Goal: Task Accomplishment & Management: Understand process/instructions

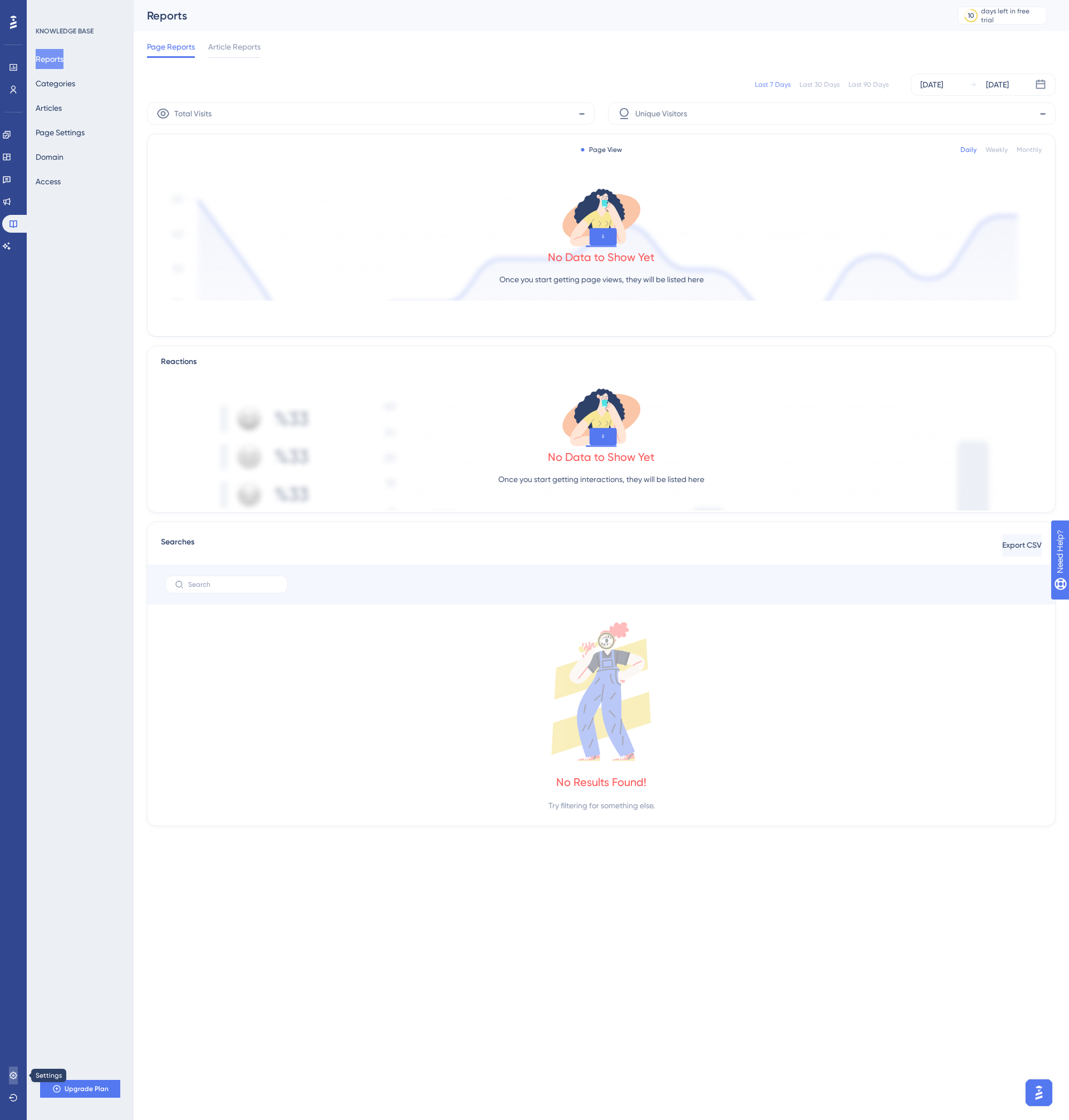
click at [9, 1079] on link at bounding box center [13, 1075] width 9 height 18
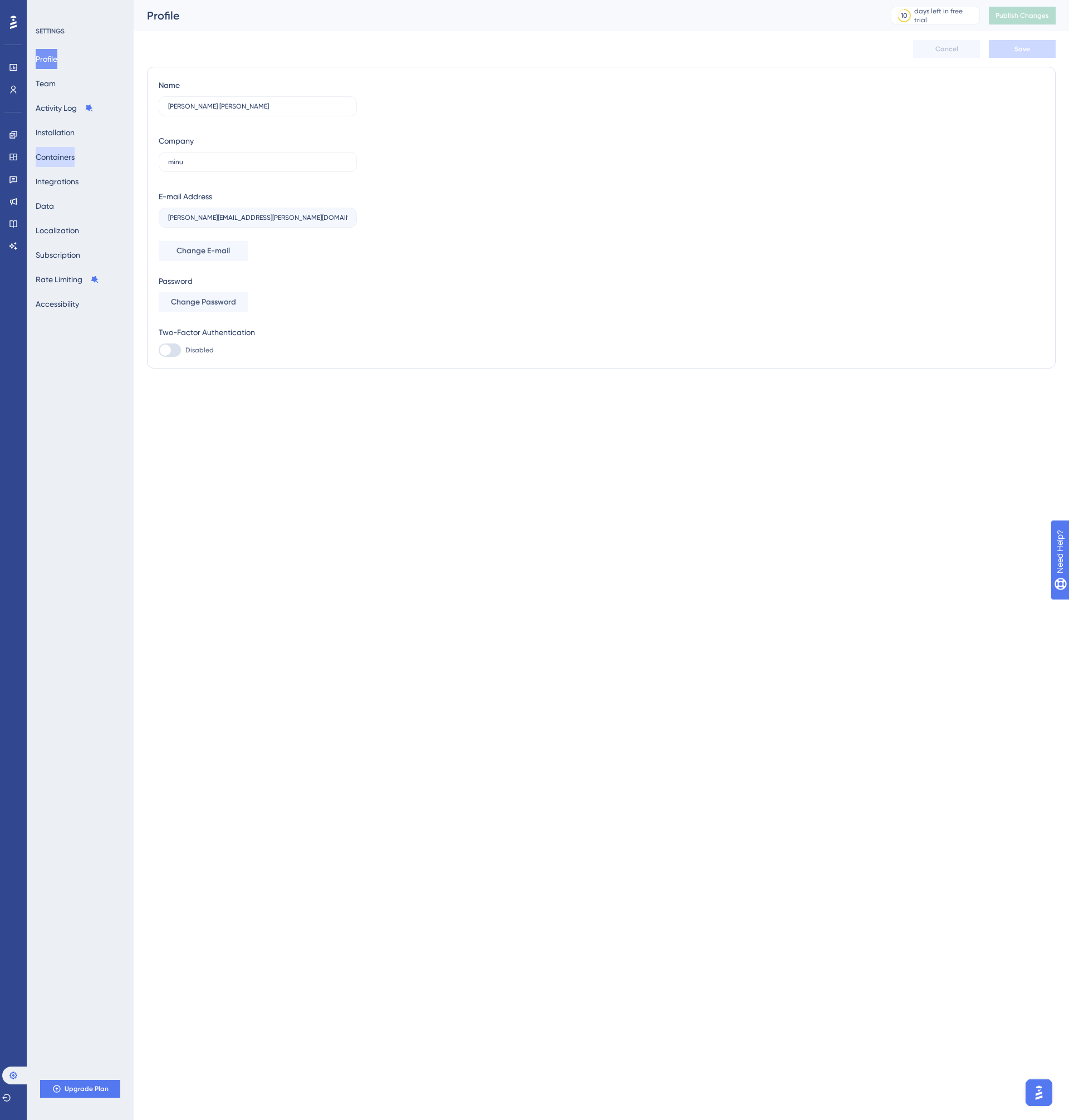
click at [67, 153] on button "Containers" at bounding box center [55, 157] width 39 height 20
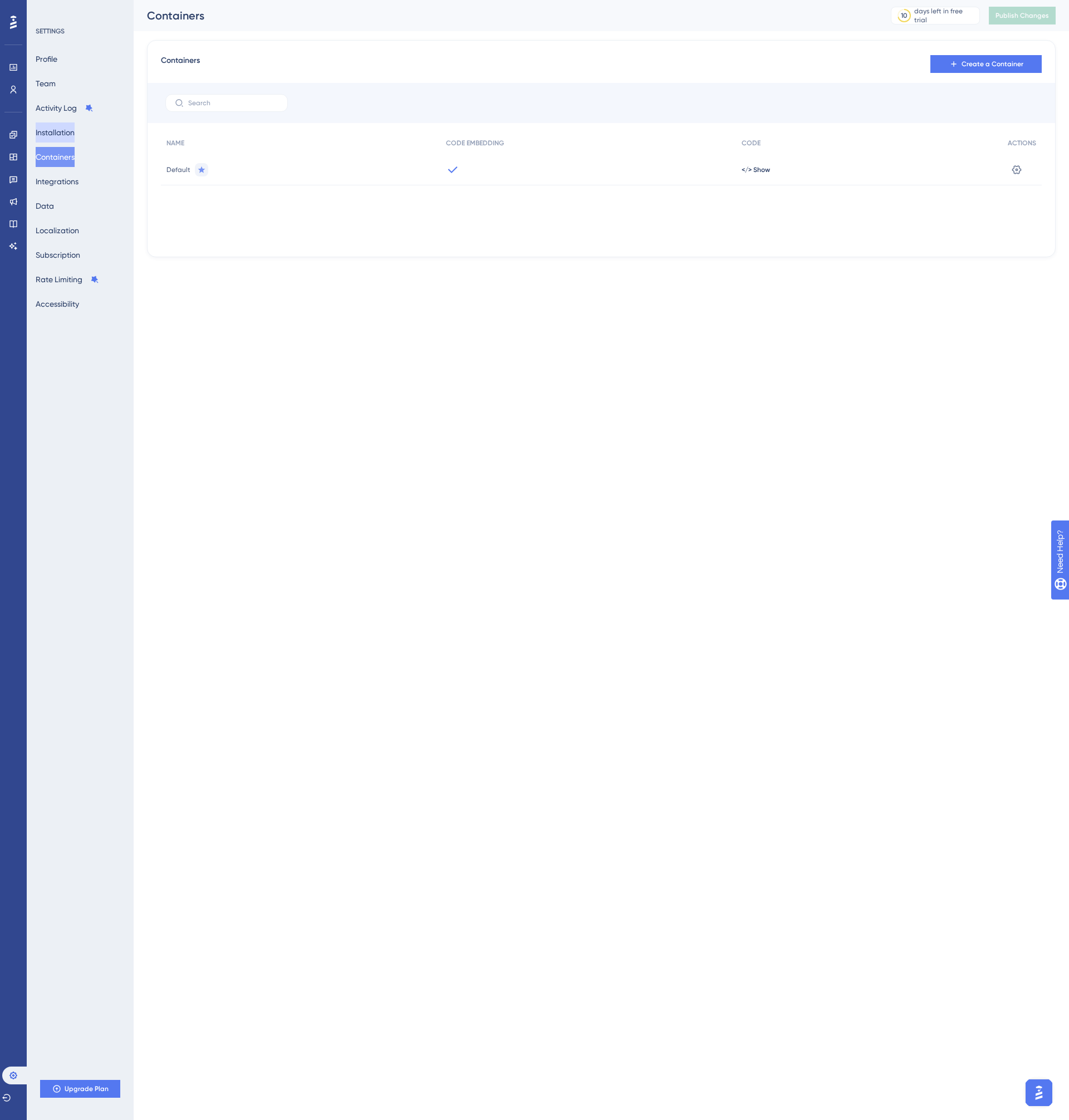
click at [67, 133] on button "Installation" at bounding box center [55, 132] width 39 height 20
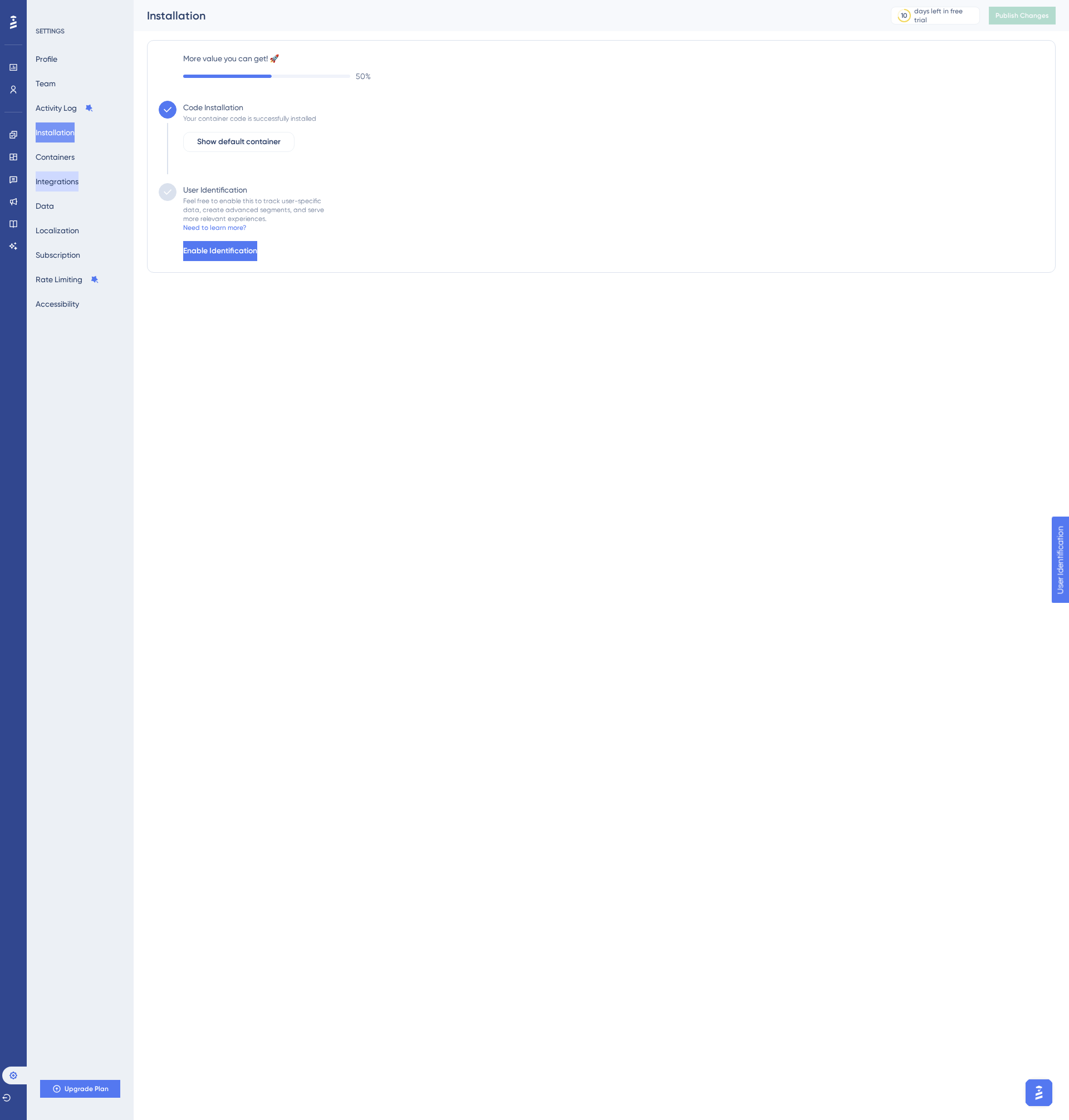
click at [56, 181] on button "Integrations" at bounding box center [57, 181] width 43 height 20
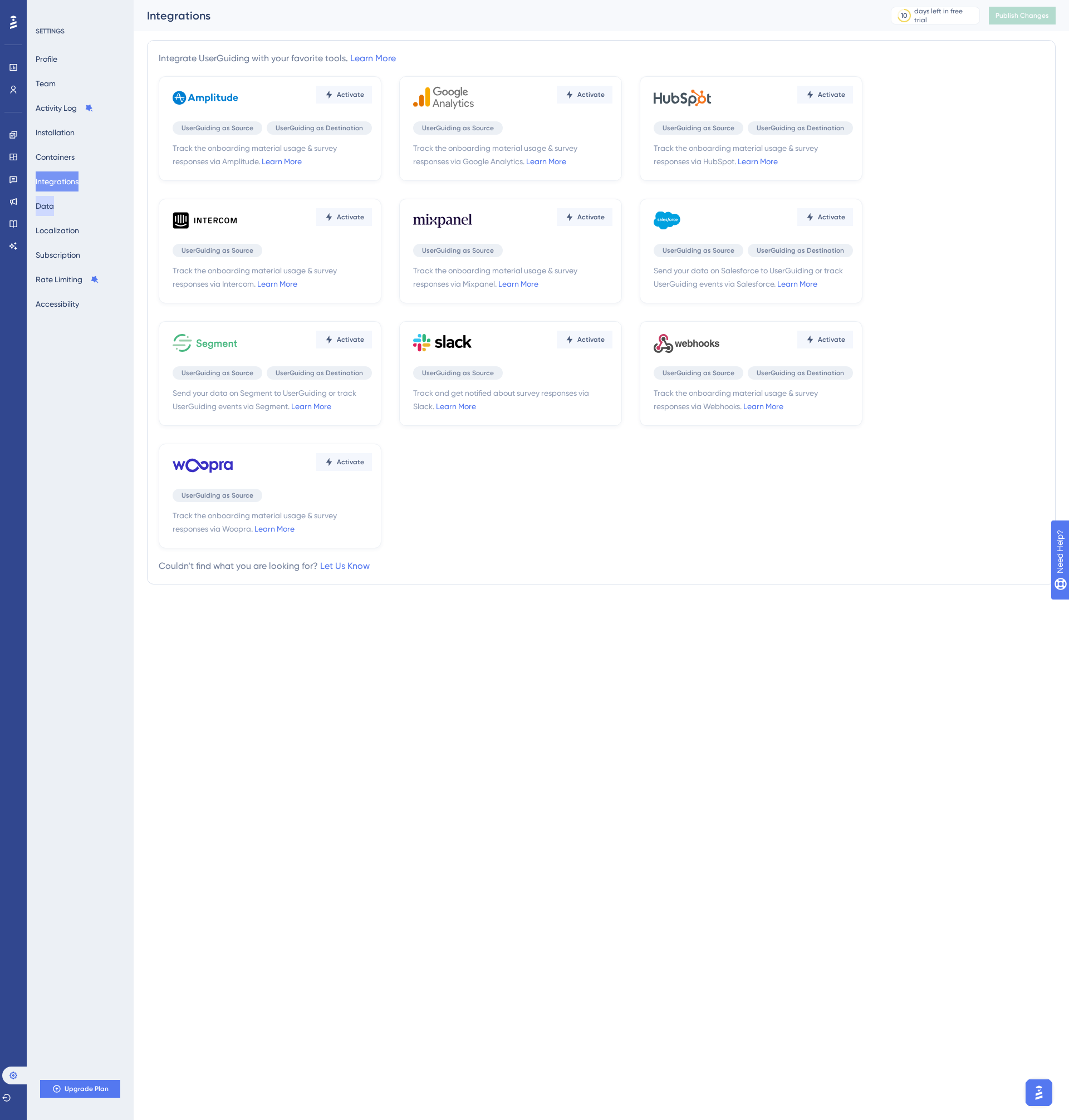
click at [46, 211] on button "Data" at bounding box center [45, 206] width 19 height 20
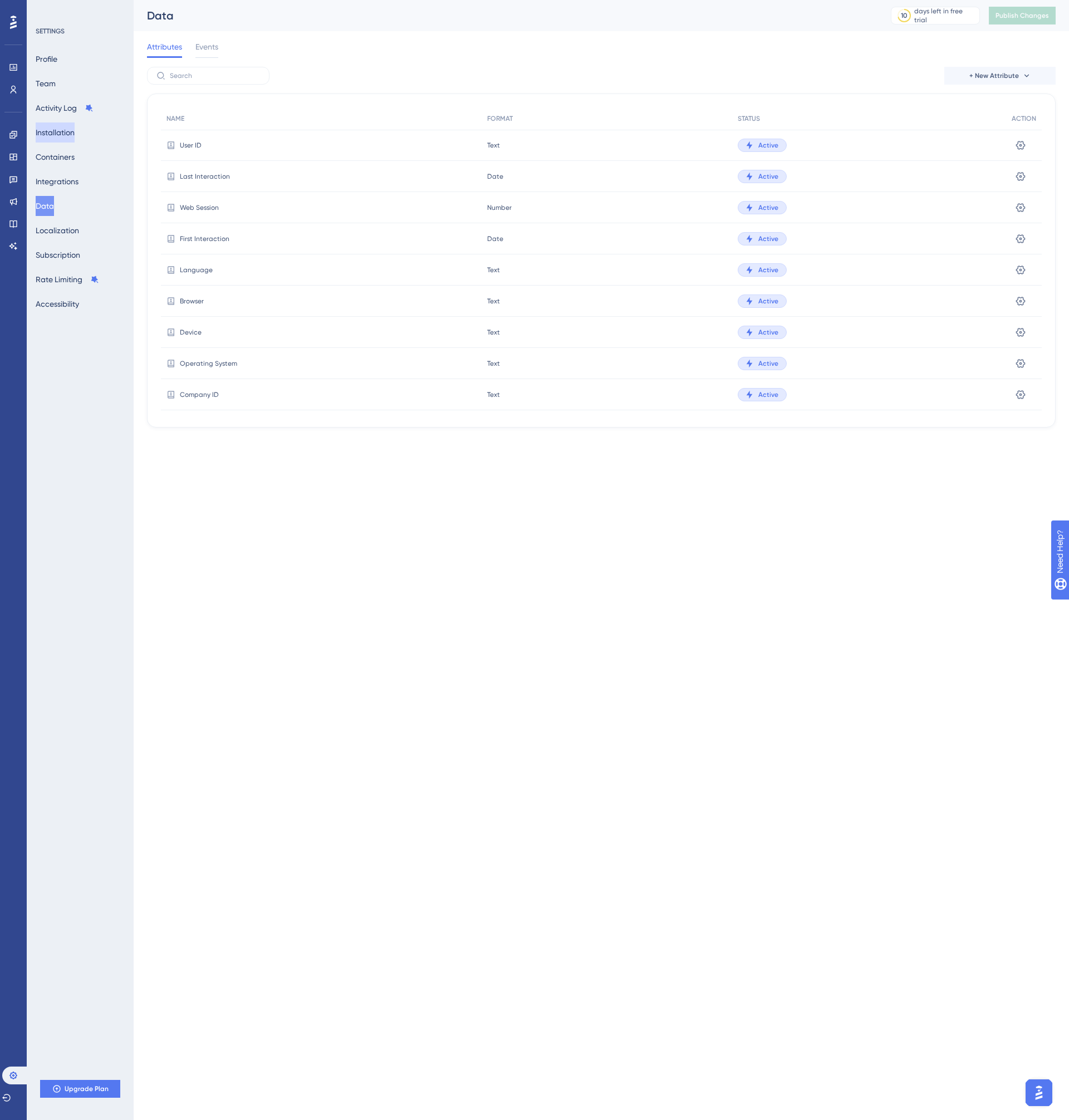
click at [73, 132] on button "Installation" at bounding box center [55, 132] width 39 height 20
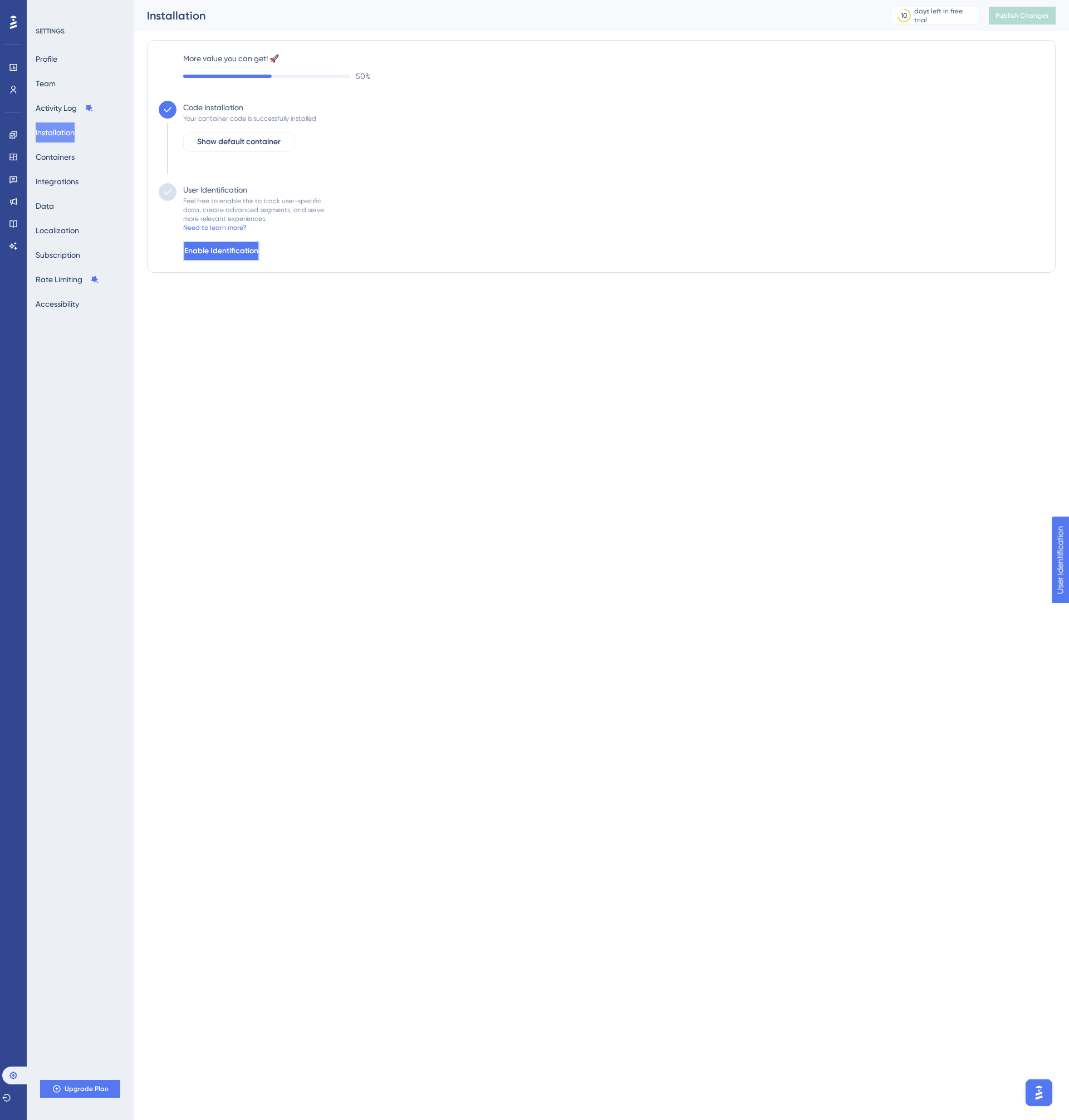
click at [215, 249] on span "Enable Identification" at bounding box center [221, 251] width 74 height 14
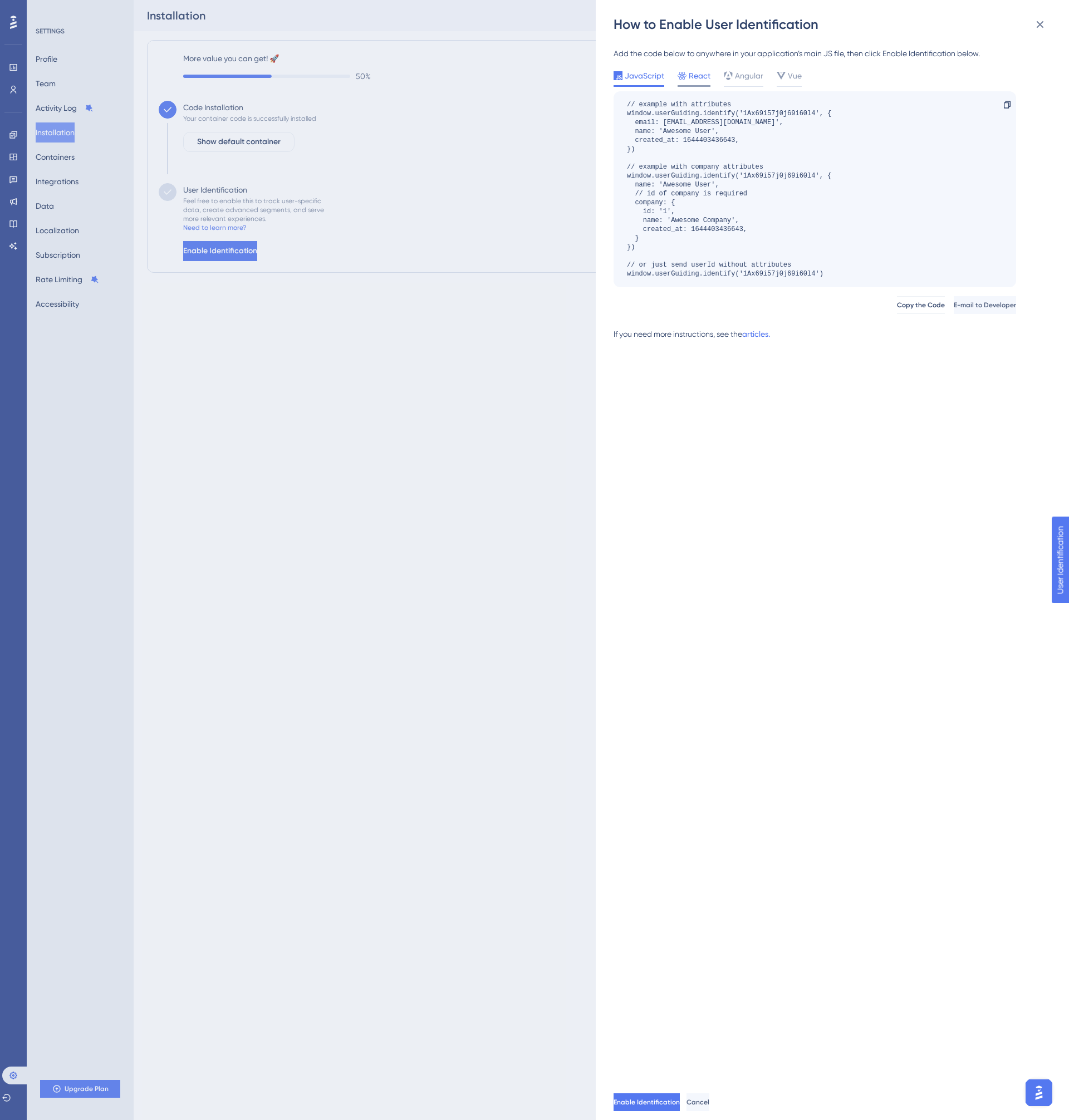
drag, startPoint x: 679, startPoint y: 75, endPoint x: 684, endPoint y: 77, distance: 5.4
click at [684, 77] on div "JavaScript React Angular Vue" at bounding box center [815, 78] width 402 height 18
click at [684, 77] on icon at bounding box center [682, 75] width 9 height 8
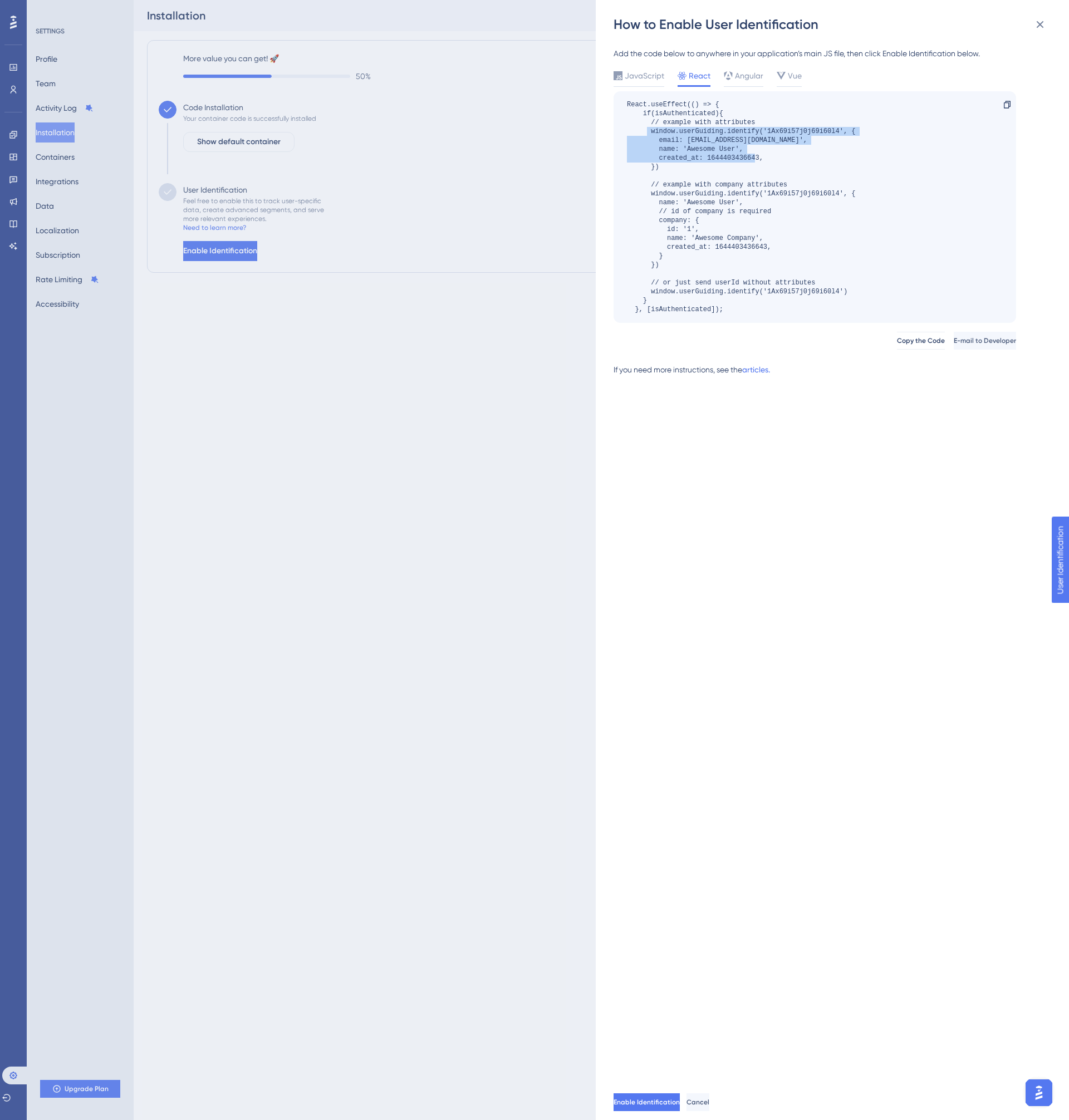
drag, startPoint x: 649, startPoint y: 132, endPoint x: 689, endPoint y: 170, distance: 55.2
click at [689, 170] on div "React.useEffect(() => { if(isAuthenticated){ // example with attributes window.…" at bounding box center [741, 207] width 228 height 214
copy div "window.userGuiding.identify('1Ax69i57j0j69i60l4', { email: [EMAIL_ADDRESS][DOMA…"
